Goal: Check status: Check status

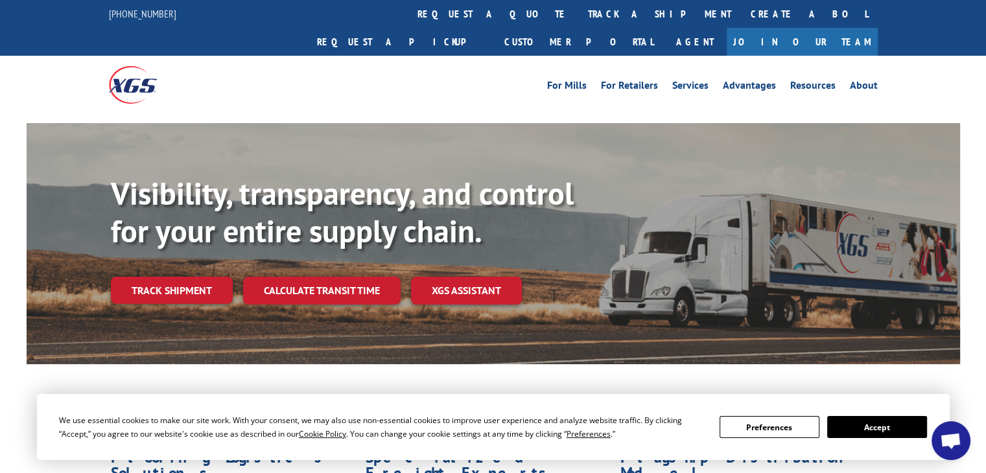
click at [947, 440] on span "Open chat" at bounding box center [950, 442] width 21 height 18
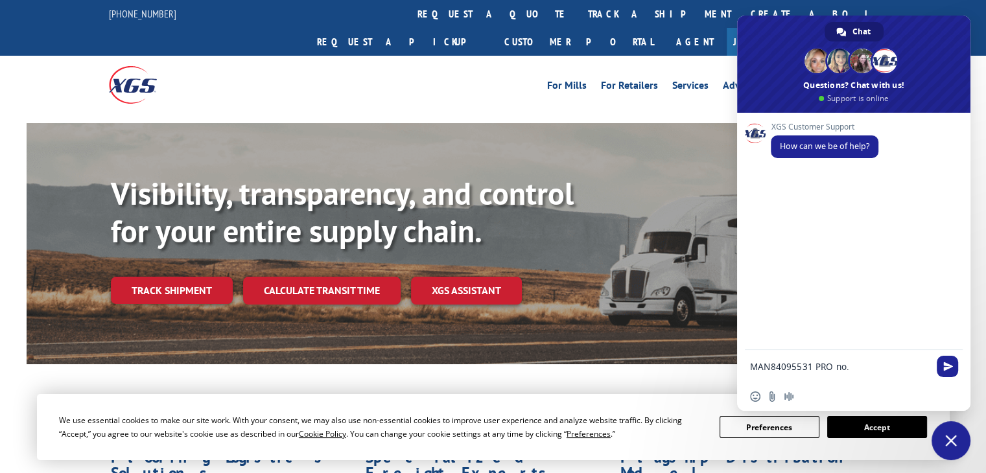
type textarea "MAN84095531 PRO no.?"
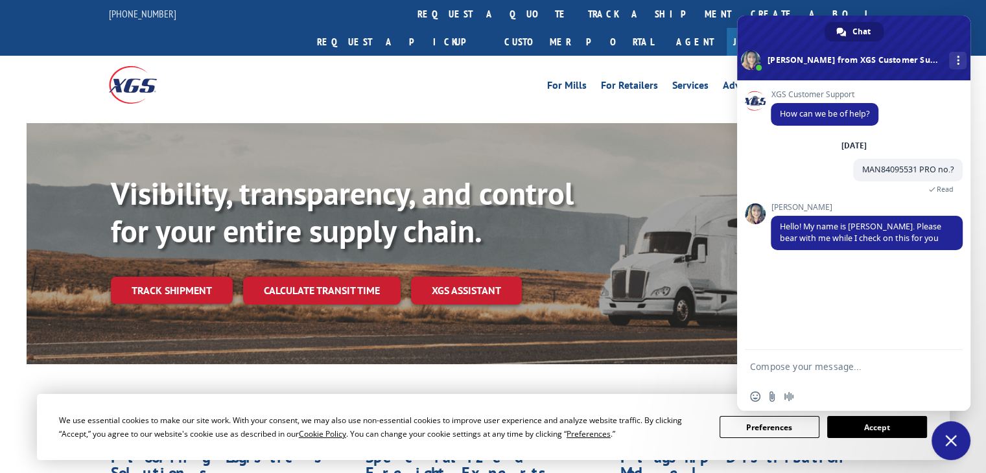
scroll to position [5, 0]
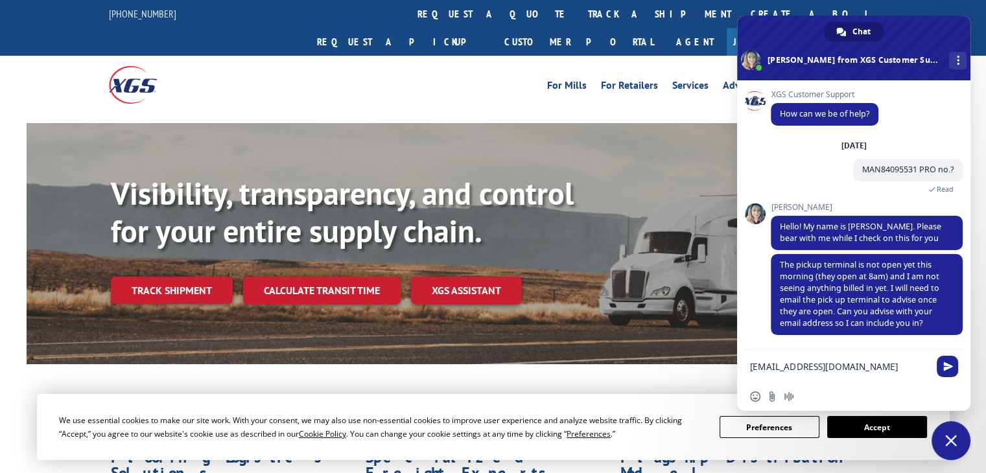
type textarea "[EMAIL_ADDRESS][DOMAIN_NAME]"
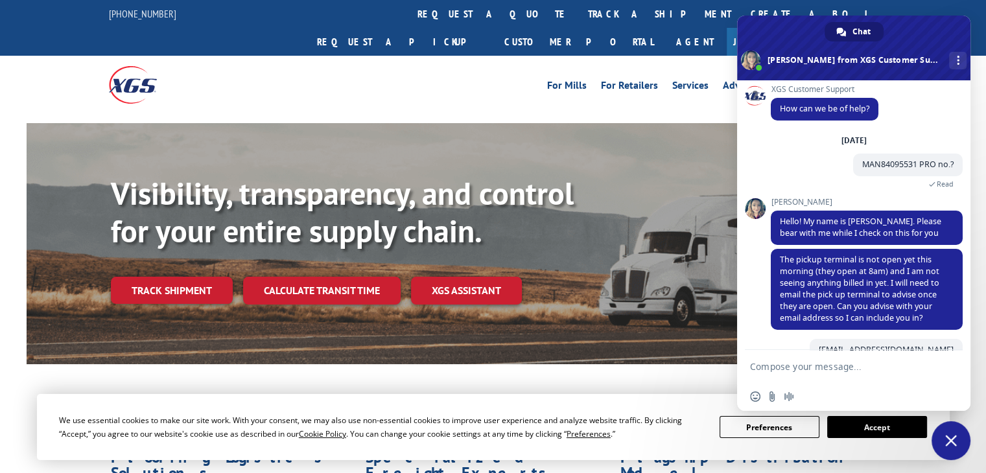
scroll to position [52, 0]
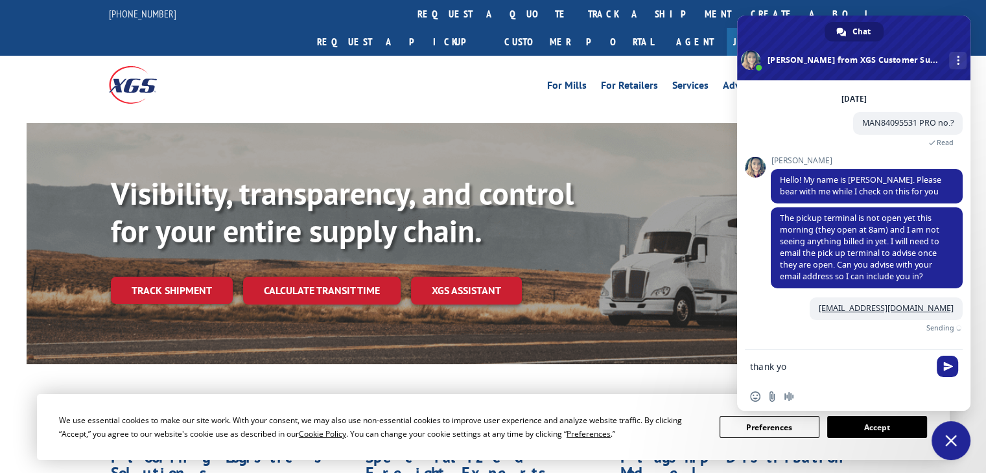
type textarea "thank you"
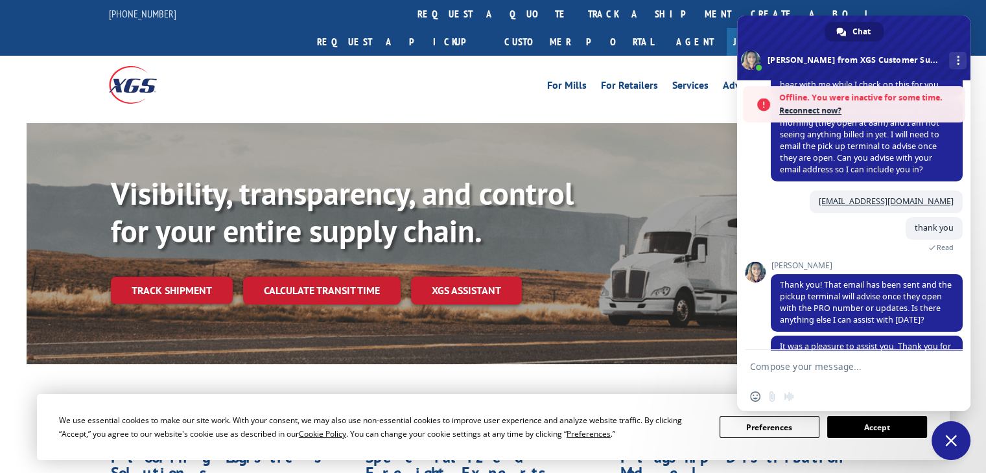
scroll to position [246, 0]
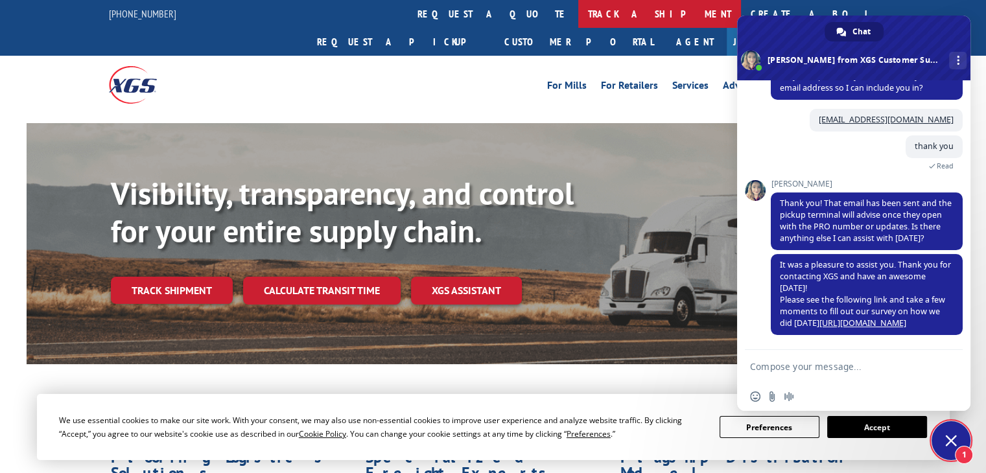
click at [579, 14] on link "track a shipment" at bounding box center [660, 14] width 163 height 28
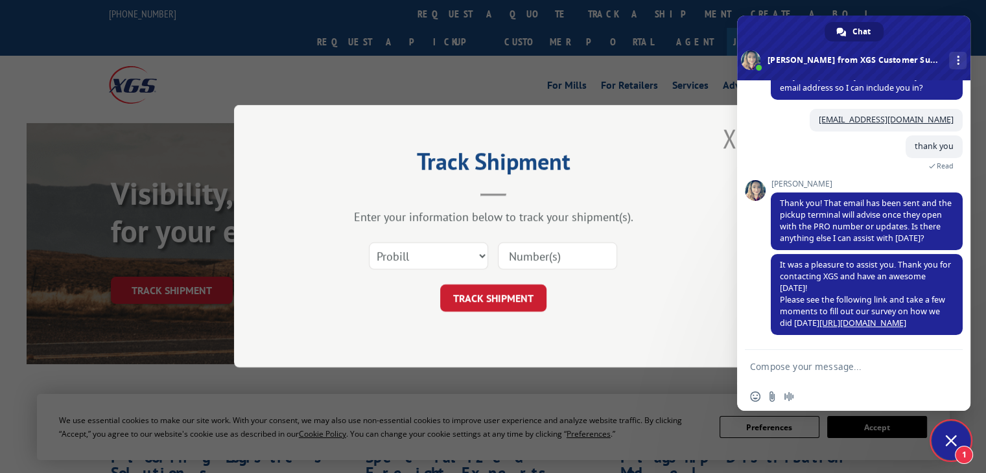
click at [524, 260] on input at bounding box center [557, 256] width 119 height 27
paste input "17665168"
type input "17665168"
click at [505, 299] on button "TRACK SHIPMENT" at bounding box center [493, 298] width 106 height 27
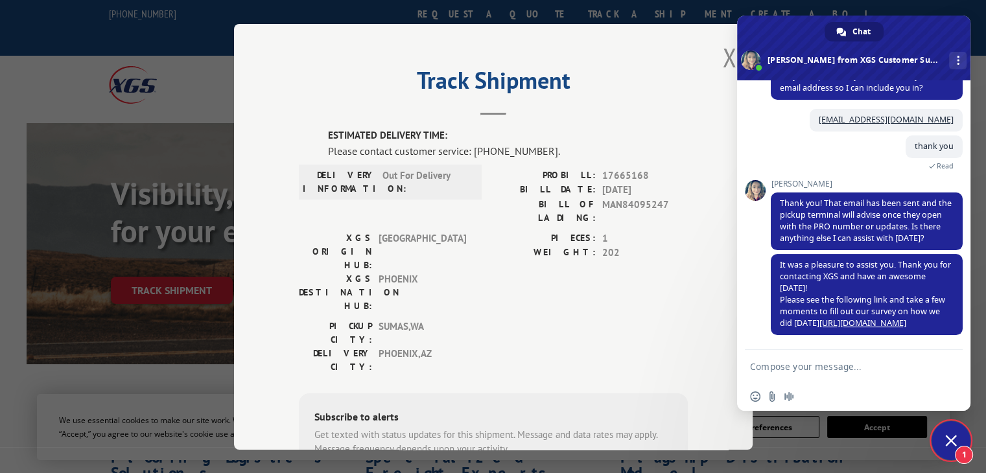
click at [578, 117] on div "Track Shipment ESTIMATED DELIVERY TIME: Please contact customer service: [PHONE…" at bounding box center [493, 237] width 519 height 426
click at [723, 56] on button "Close modal" at bounding box center [730, 57] width 14 height 34
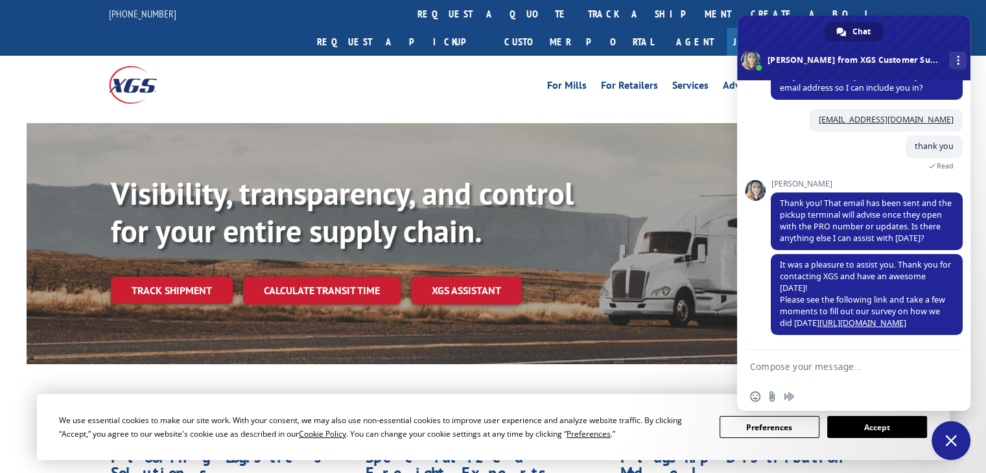
drag, startPoint x: 438, startPoint y: 11, endPoint x: 509, endPoint y: 62, distance: 87.5
click at [579, 11] on link "track a shipment" at bounding box center [660, 14] width 163 height 28
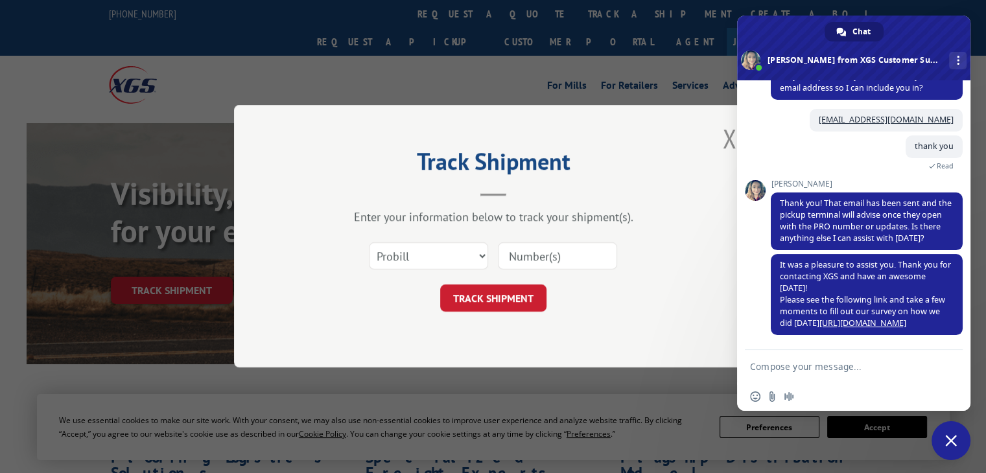
click at [579, 248] on input at bounding box center [557, 256] width 119 height 27
paste input "17496563"
type input "17496563"
click at [526, 294] on button "TRACK SHIPMENT" at bounding box center [493, 298] width 106 height 27
